Goal: Information Seeking & Learning: Learn about a topic

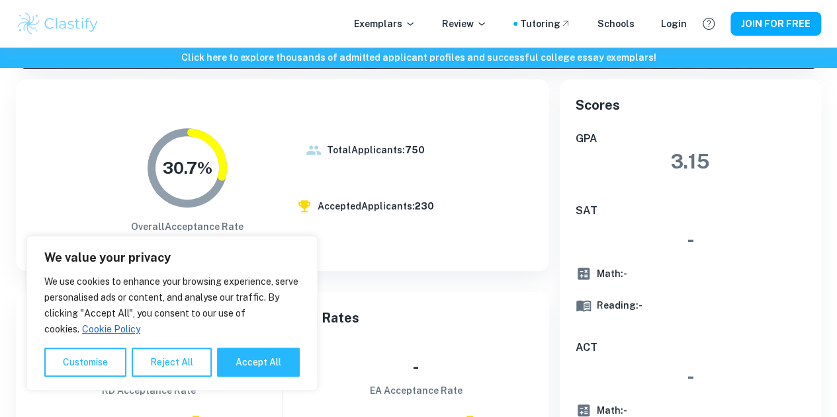
scroll to position [233, 0]
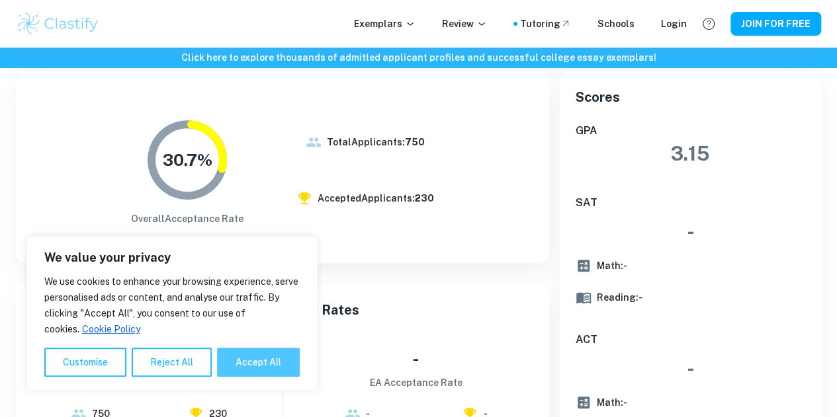
click at [249, 362] on button "Accept All" at bounding box center [258, 362] width 83 height 29
checkbox input "true"
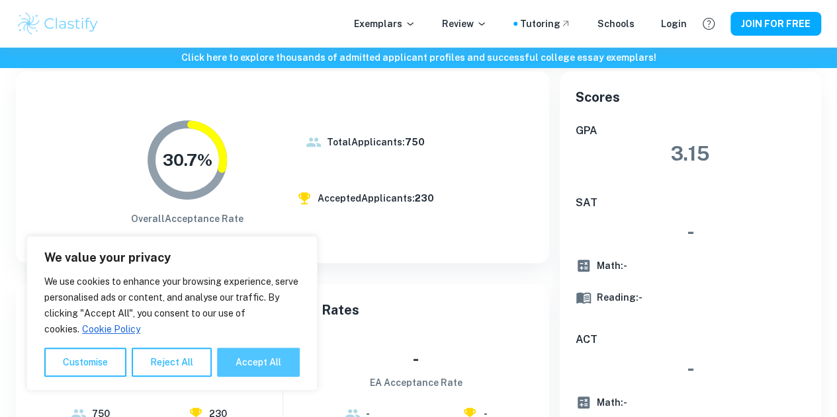
checkbox input "true"
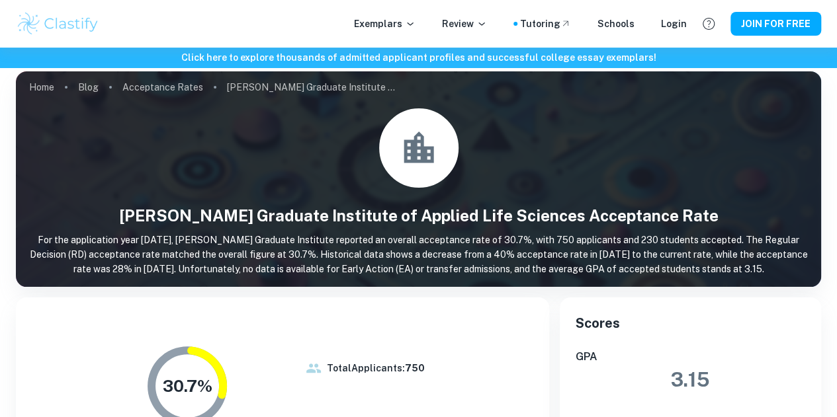
scroll to position [0, 0]
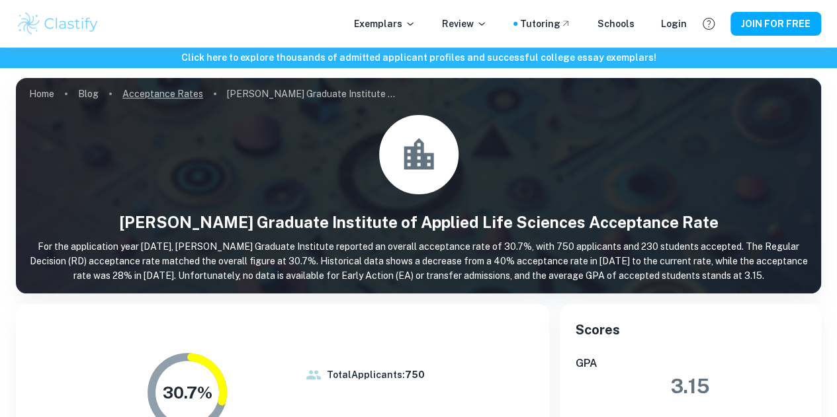
click at [169, 91] on link "Acceptance Rates" at bounding box center [162, 94] width 81 height 19
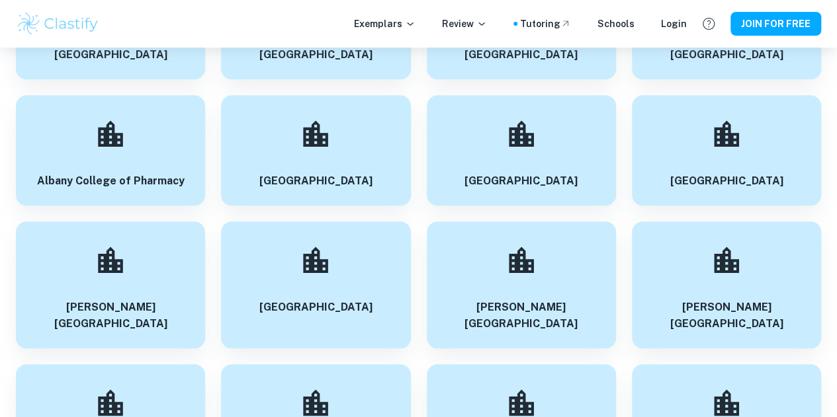
scroll to position [566, 0]
